Goal: Information Seeking & Learning: Learn about a topic

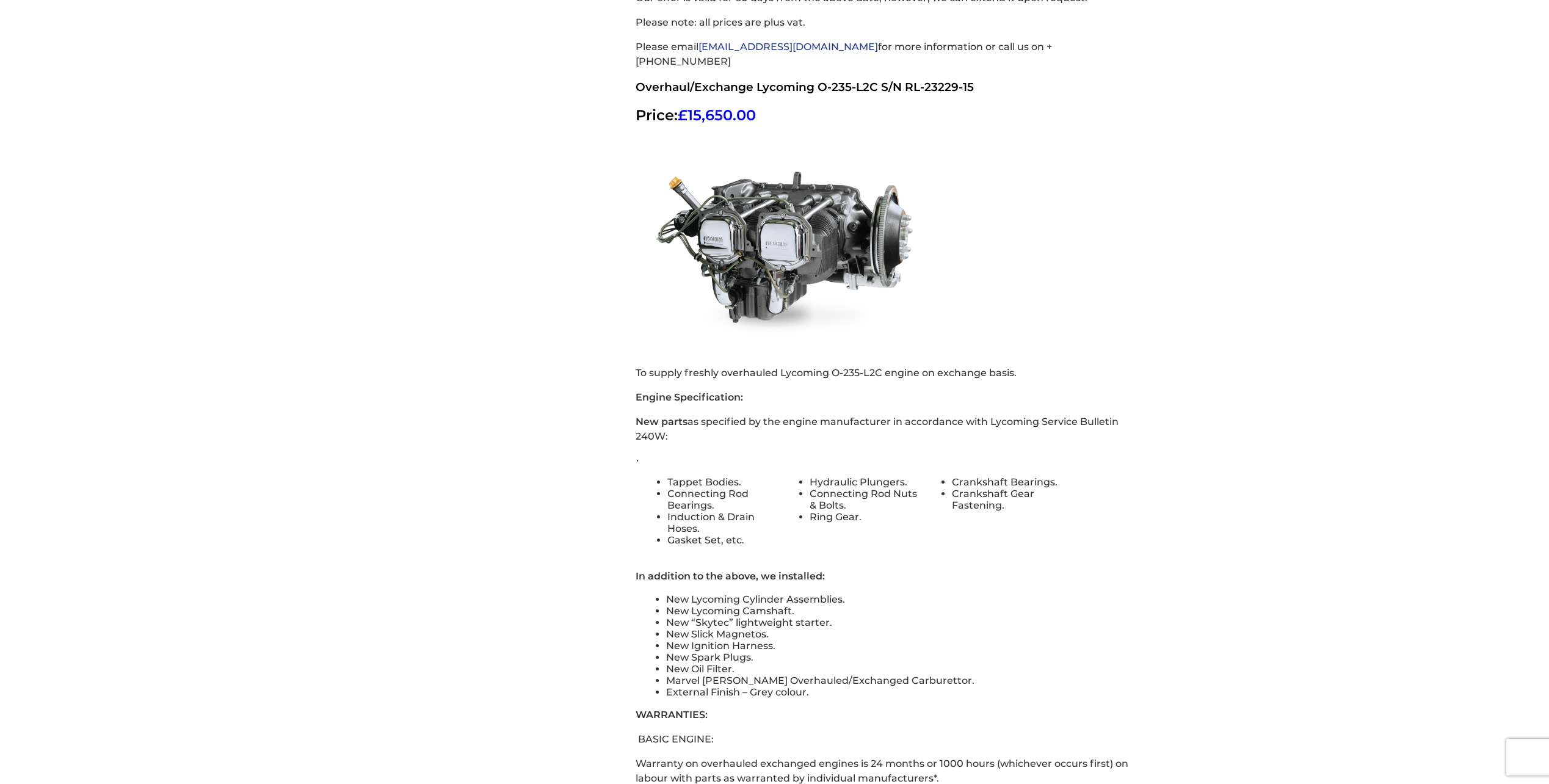
scroll to position [5445, 0]
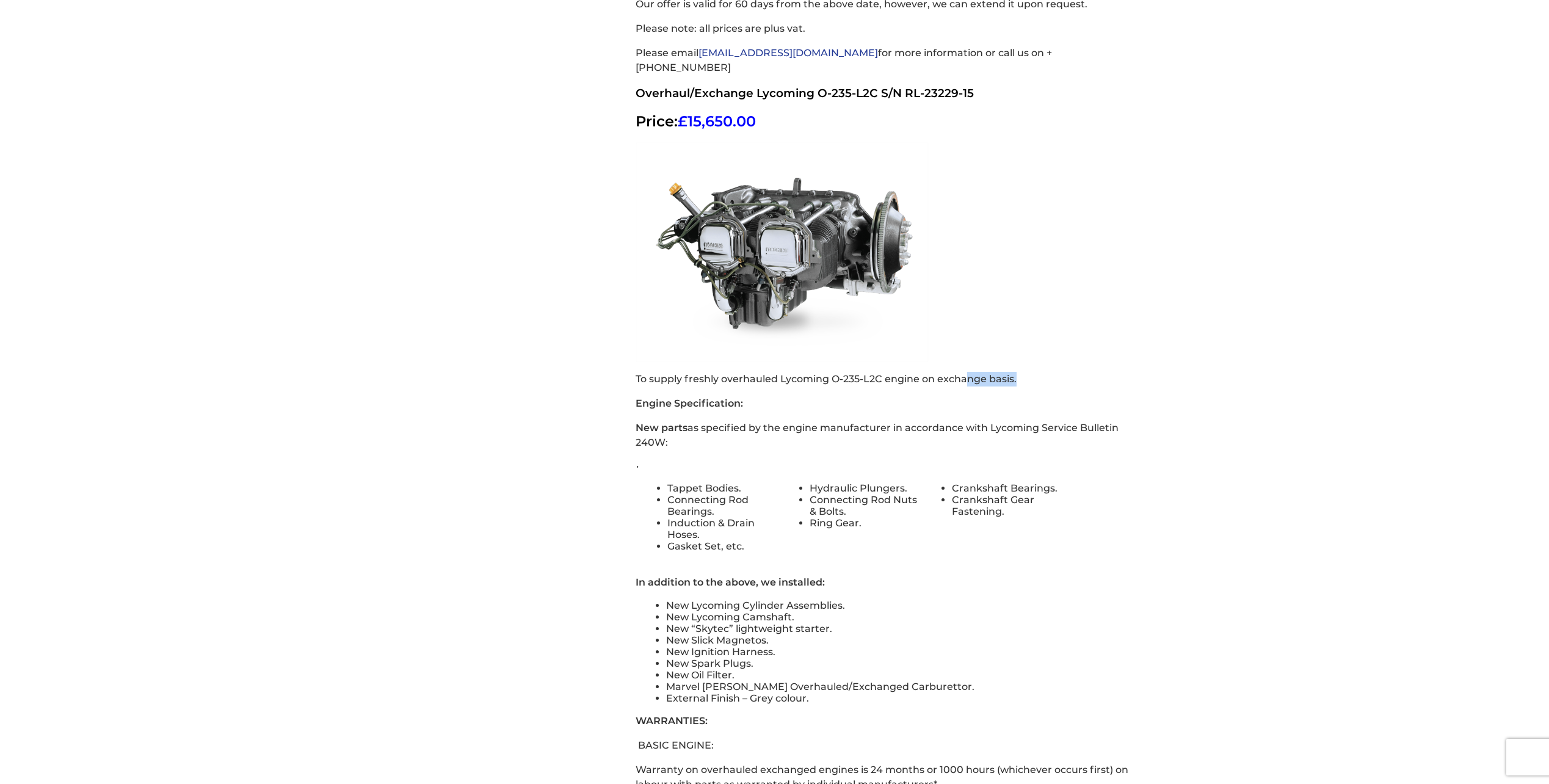
drag, startPoint x: 1029, startPoint y: 300, endPoint x: 969, endPoint y: 300, distance: 60.0
click at [889, 368] on p "To supply freshly overhauled Lycoming O-235-L2C engine on exchange basis." at bounding box center [890, 378] width 510 height 15
drag, startPoint x: 969, startPoint y: 300, endPoint x: 942, endPoint y: 328, distance: 38.9
click at [889, 368] on p "Engine Specification:" at bounding box center [890, 403] width 510 height 15
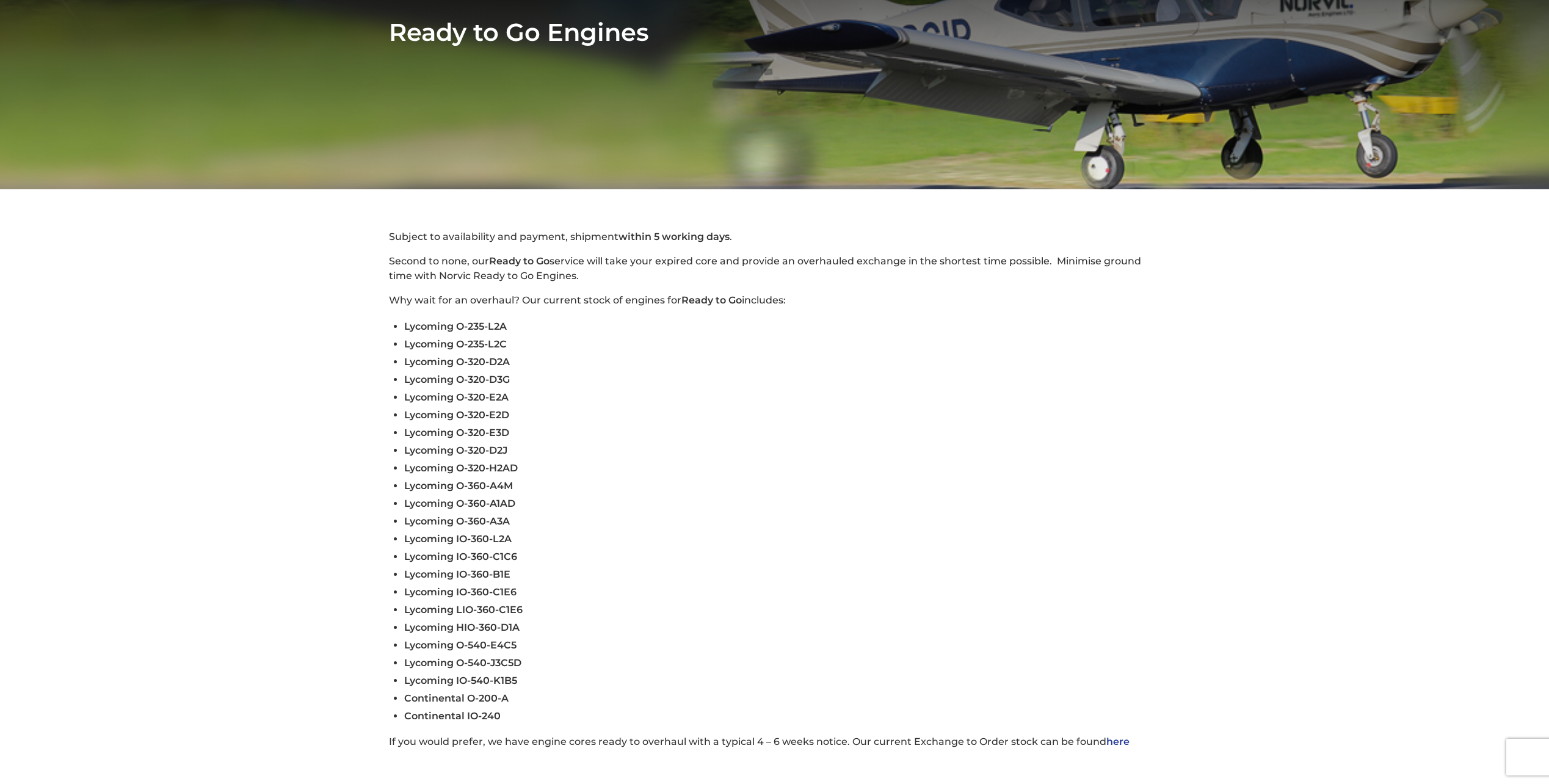
scroll to position [61, 0]
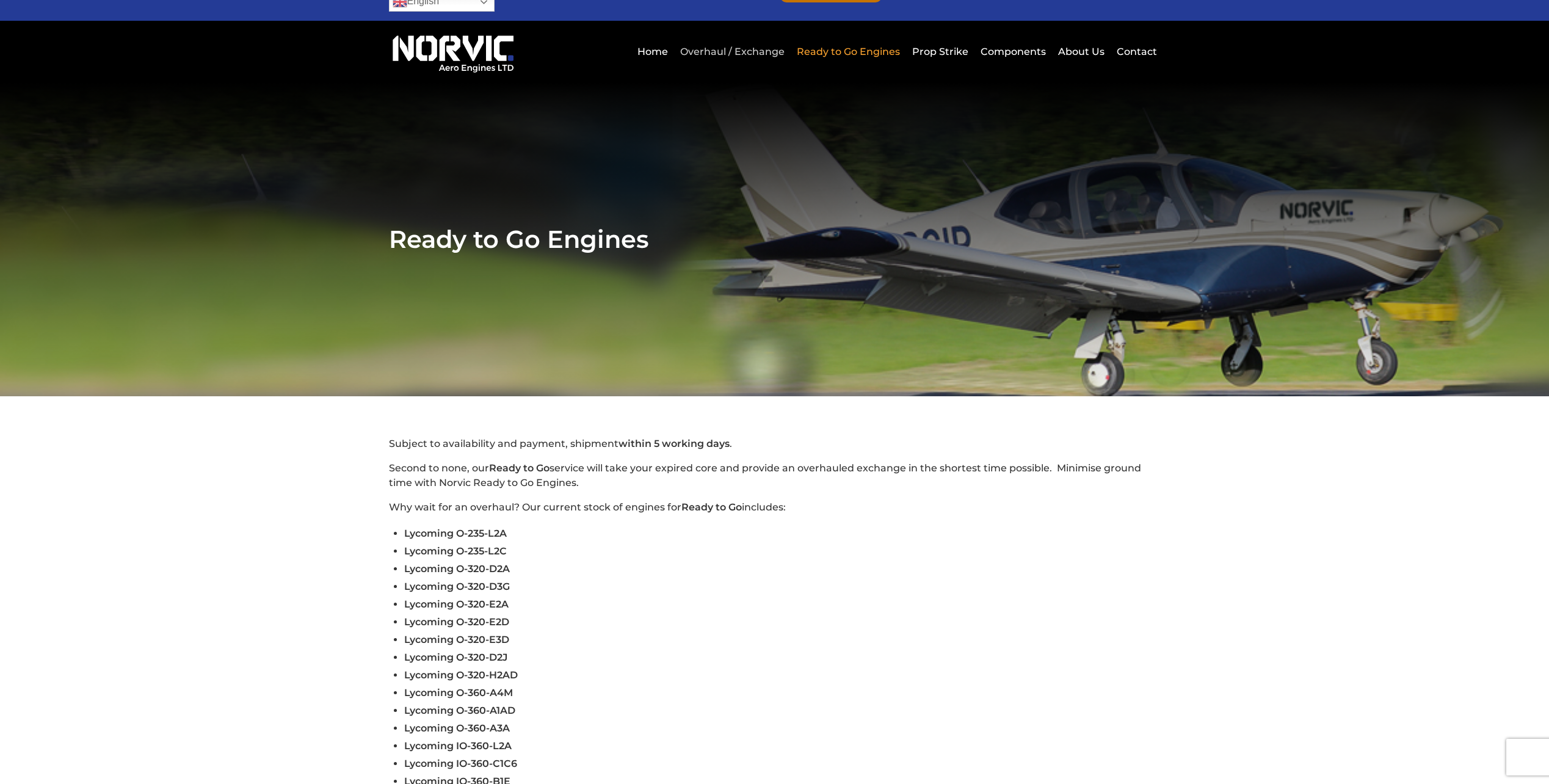
click at [739, 36] on link "Overhaul / Exchange" at bounding box center [732, 51] width 111 height 30
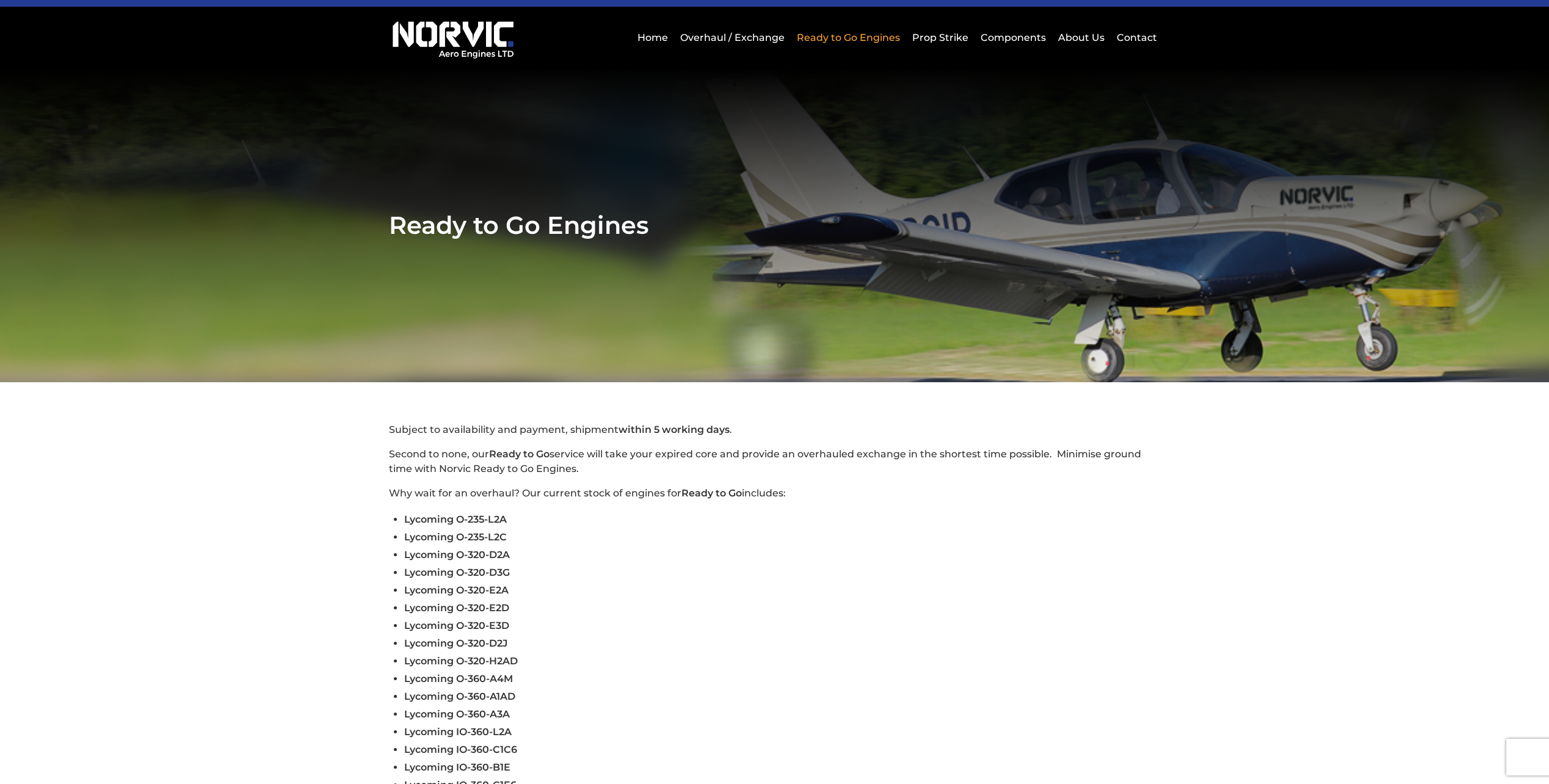
scroll to position [126, 0]
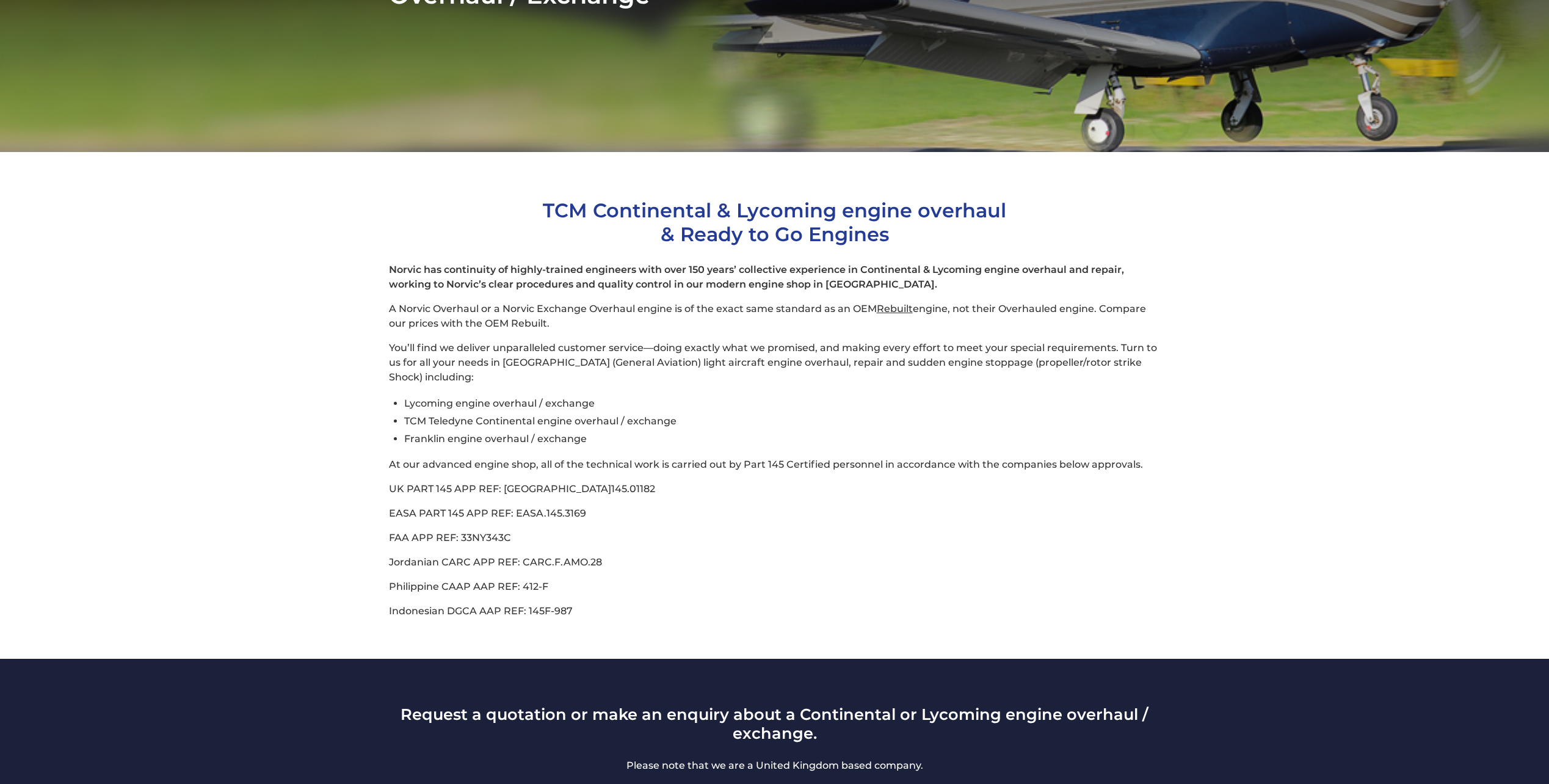
scroll to position [366, 0]
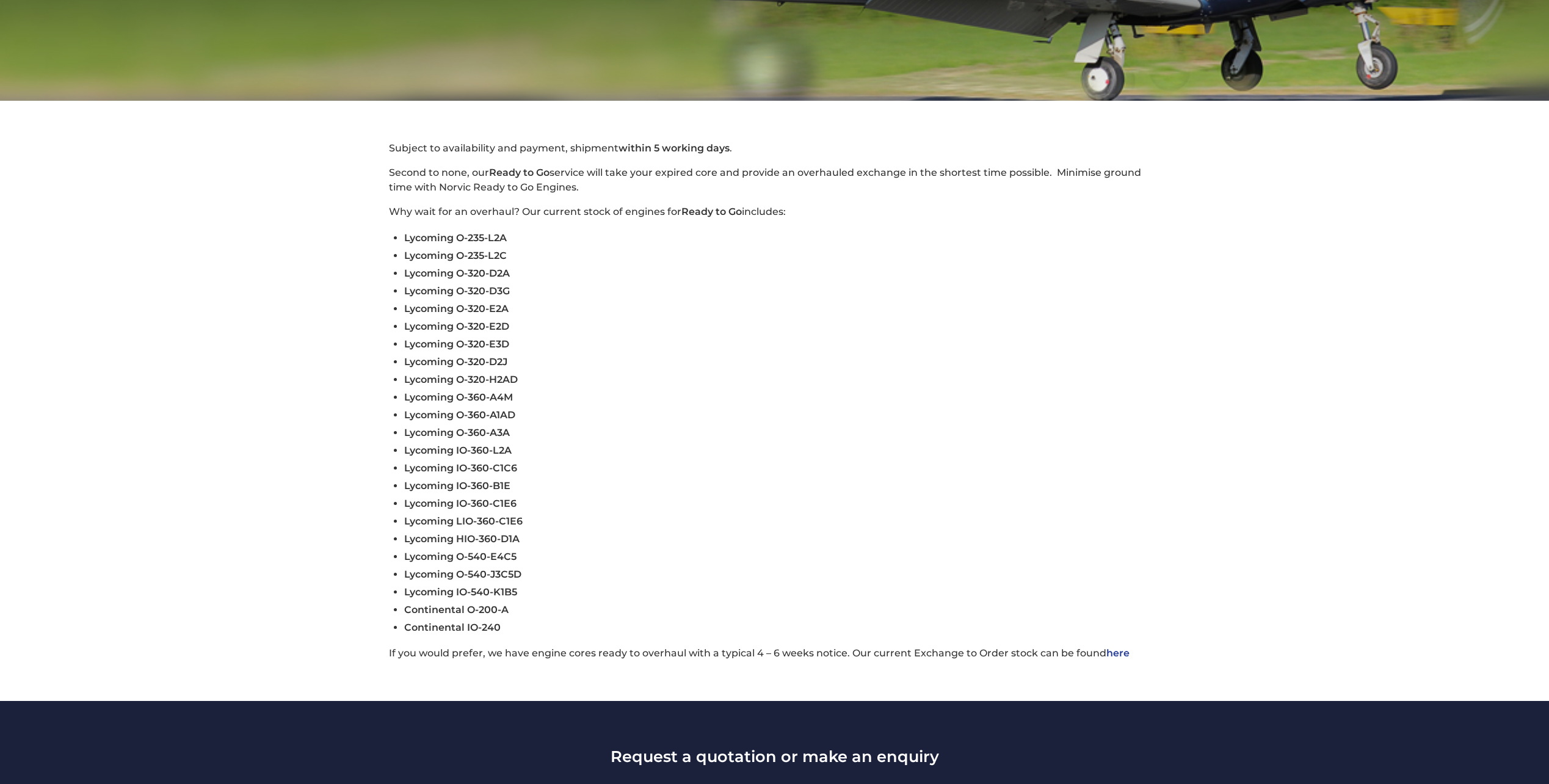
scroll to position [427, 0]
